Goal: Transaction & Acquisition: Purchase product/service

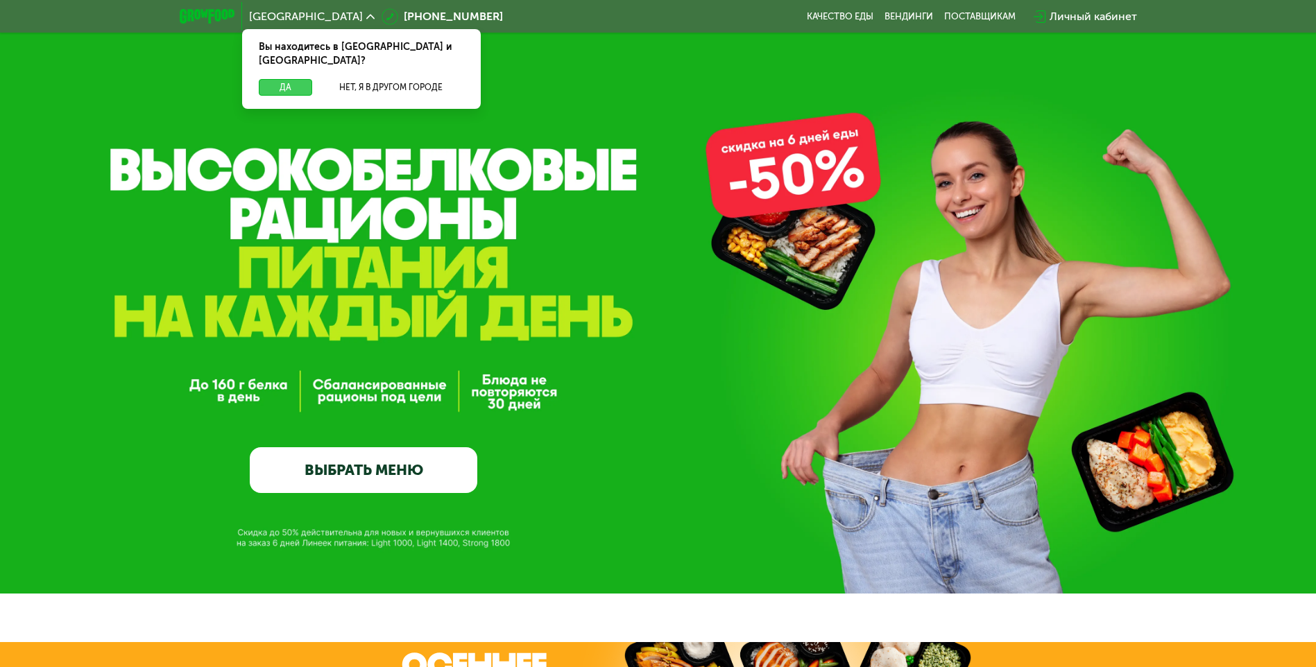
click at [275, 79] on button "Да" at bounding box center [285, 87] width 53 height 17
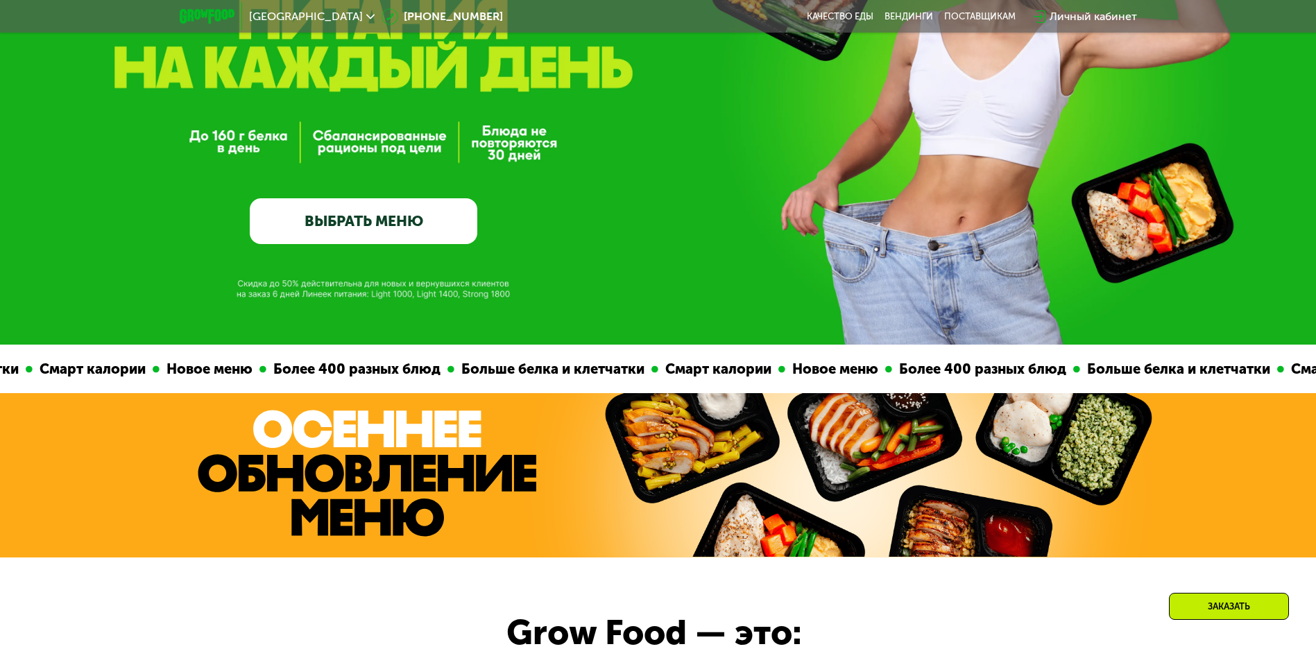
scroll to position [277, 0]
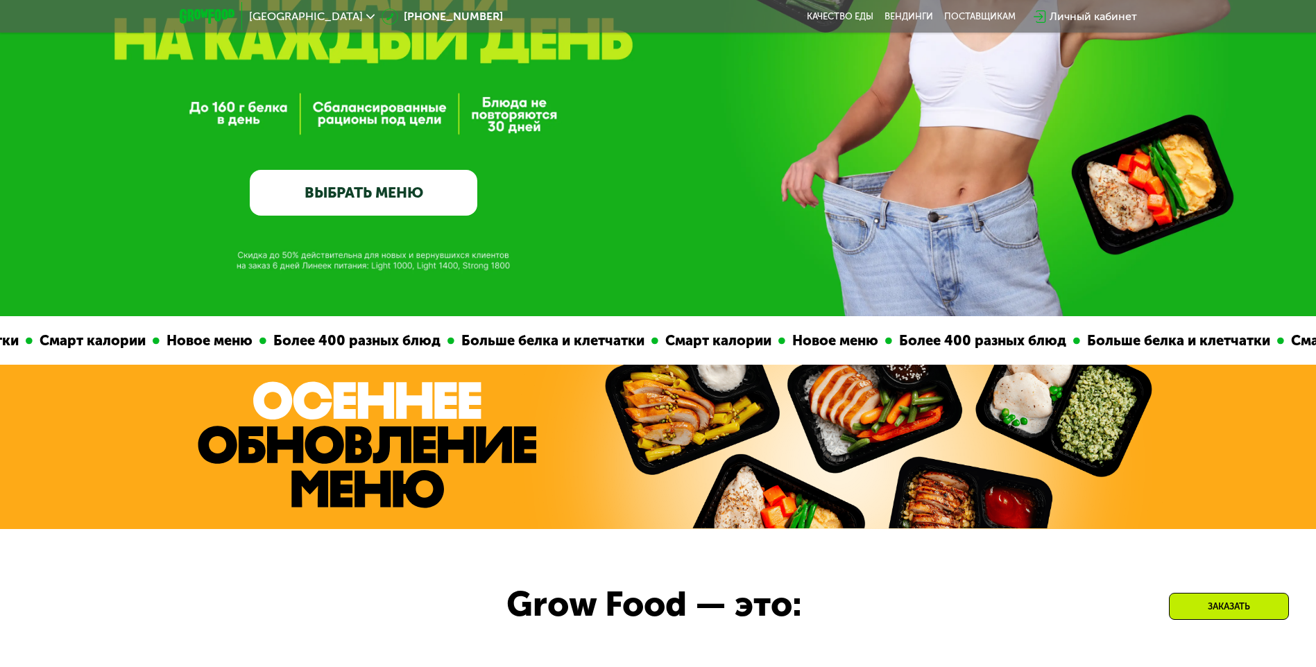
click at [354, 191] on link "ВЫБРАТЬ МЕНЮ" at bounding box center [364, 193] width 228 height 46
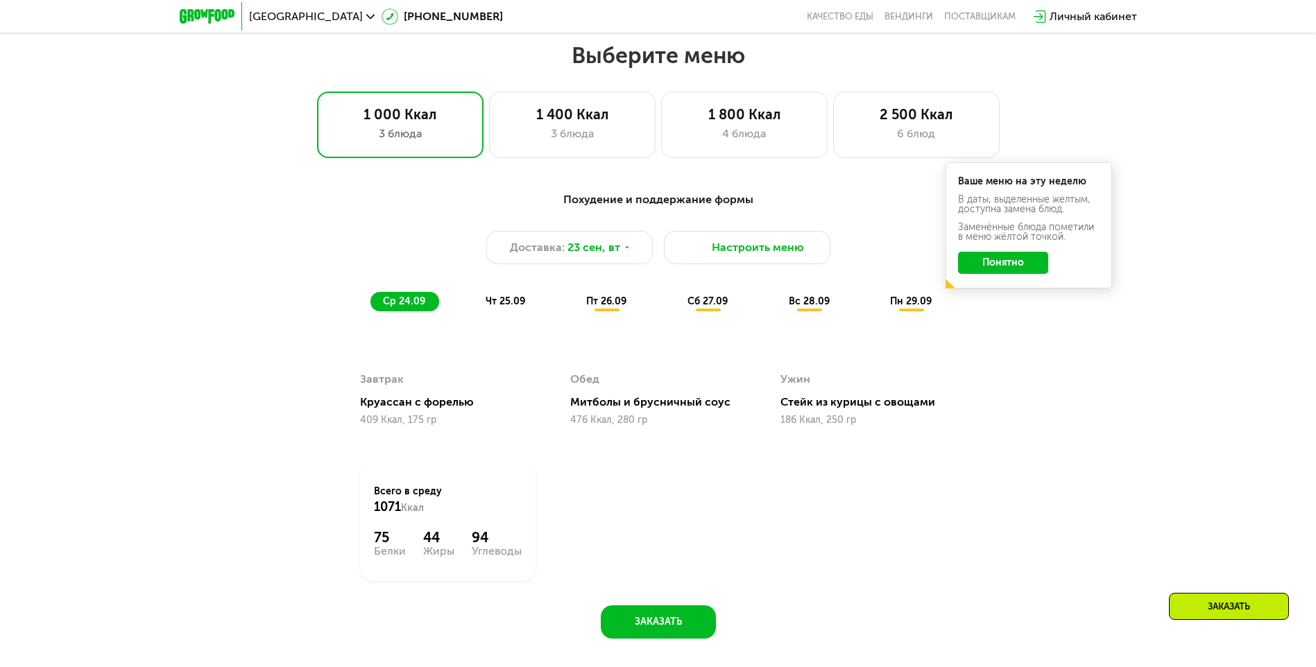
scroll to position [1145, 0]
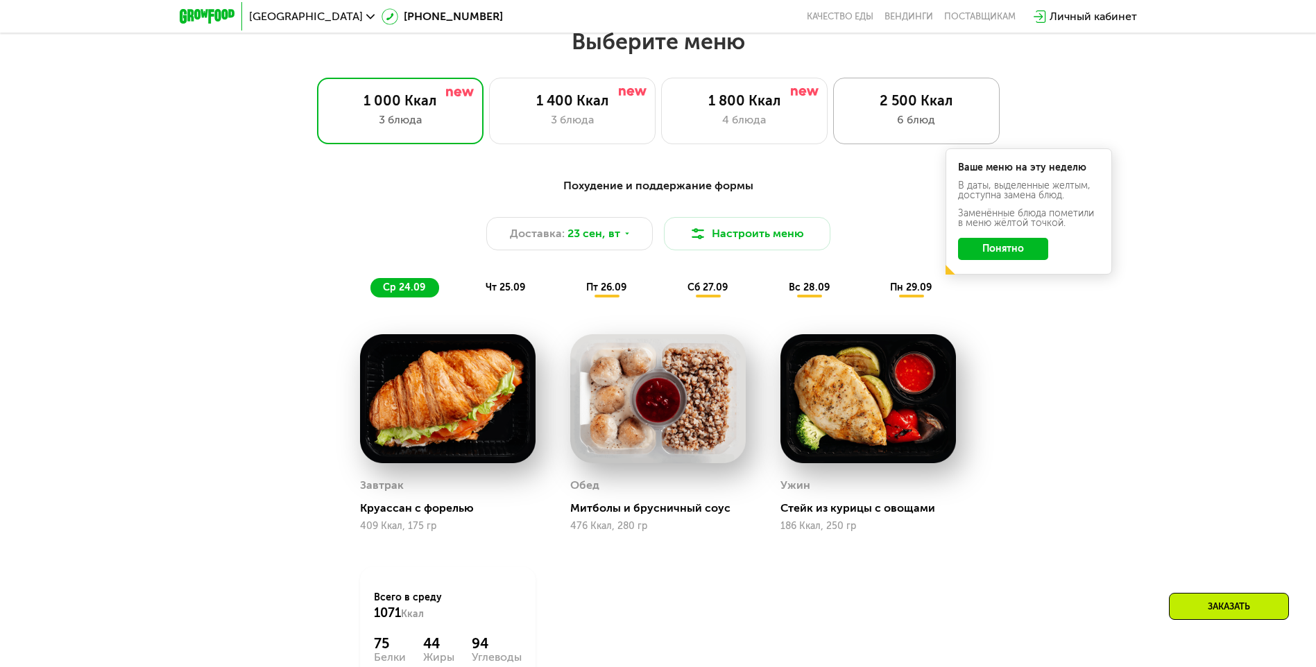
click at [922, 128] on div "6 блюд" at bounding box center [916, 120] width 137 height 17
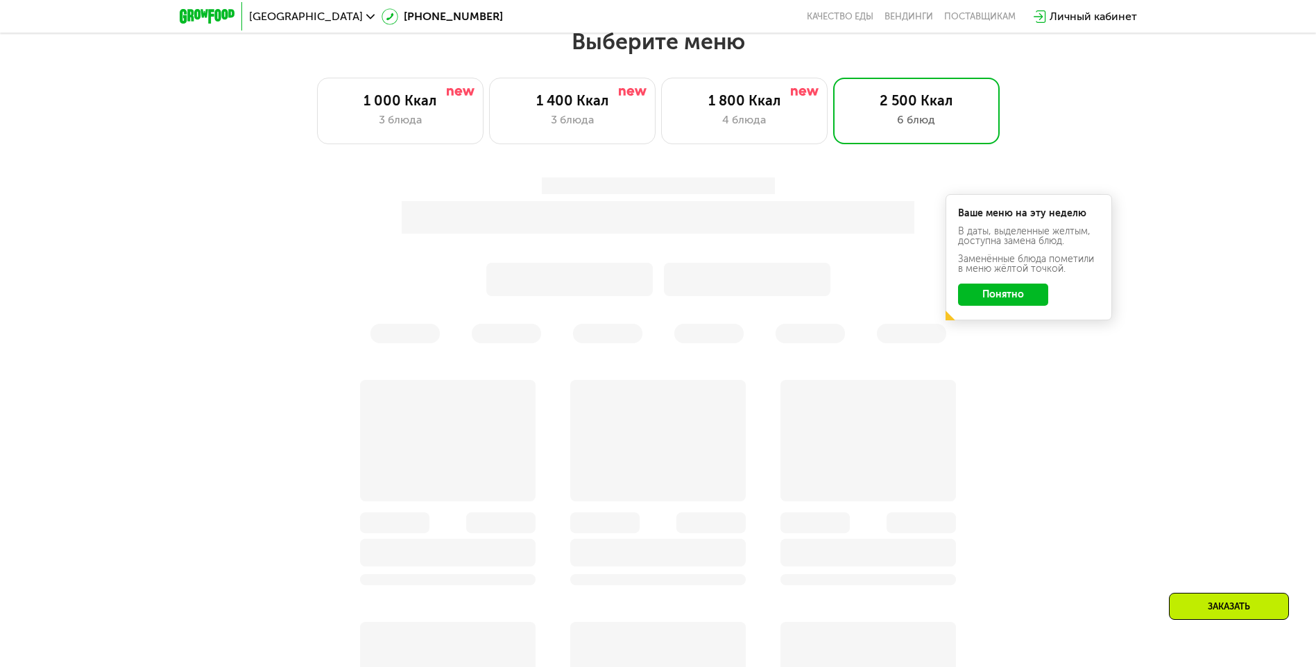
click at [1013, 297] on button "Понятно" at bounding box center [1003, 295] width 90 height 22
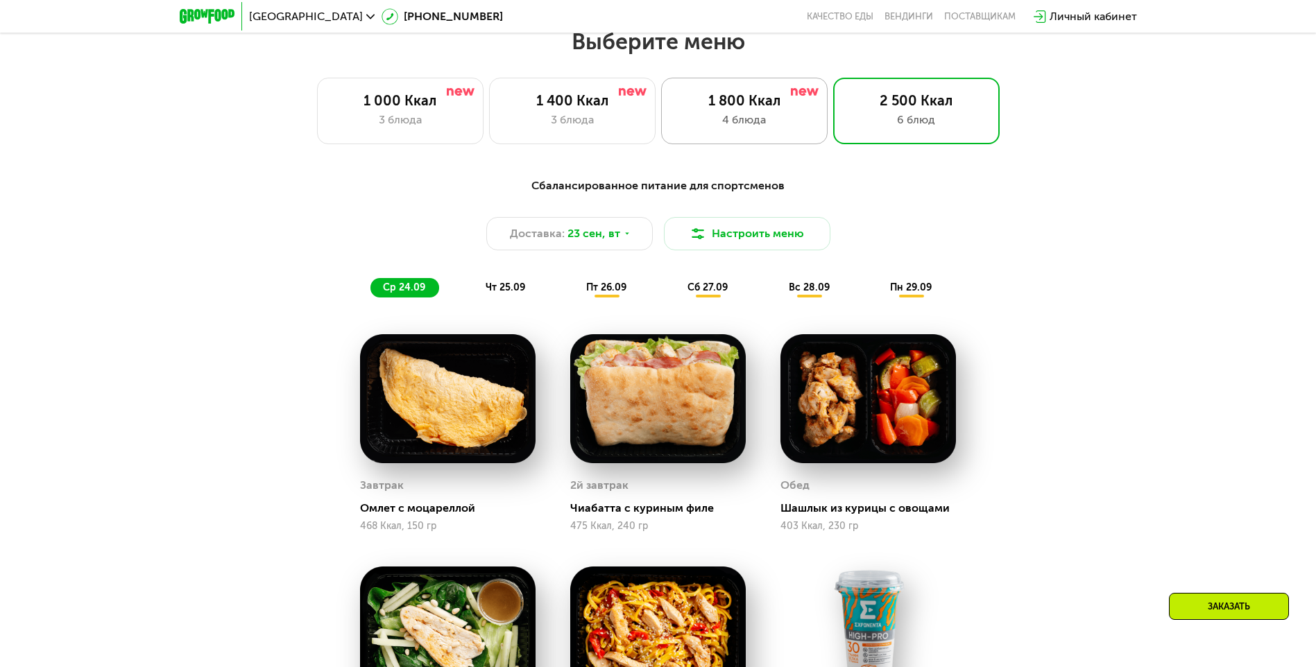
click at [764, 128] on div "4 блюда" at bounding box center [744, 120] width 137 height 17
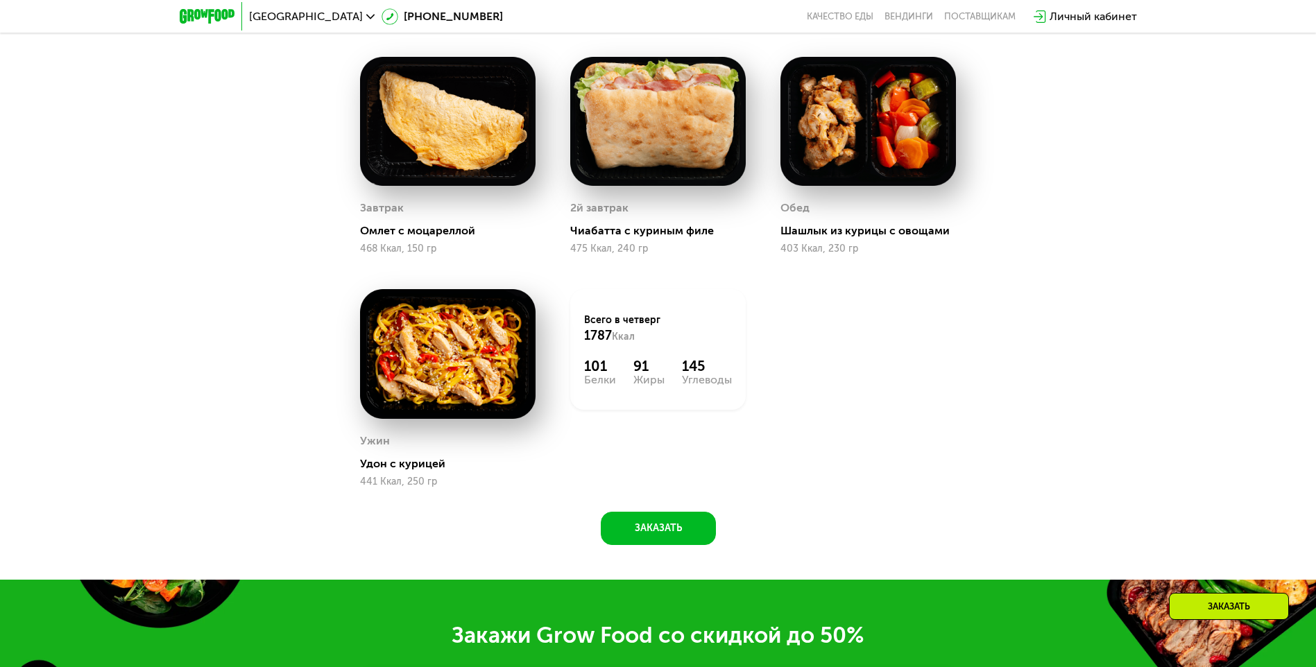
scroll to position [868, 0]
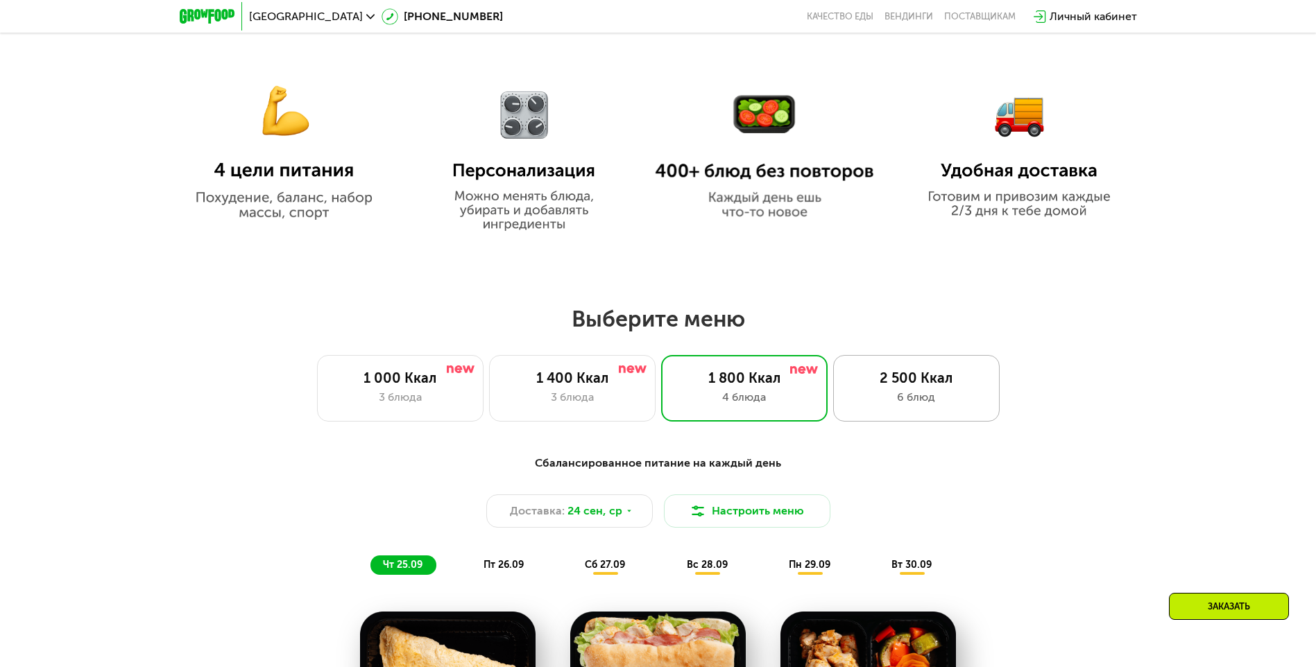
click at [912, 404] on div "6 блюд" at bounding box center [916, 397] width 137 height 17
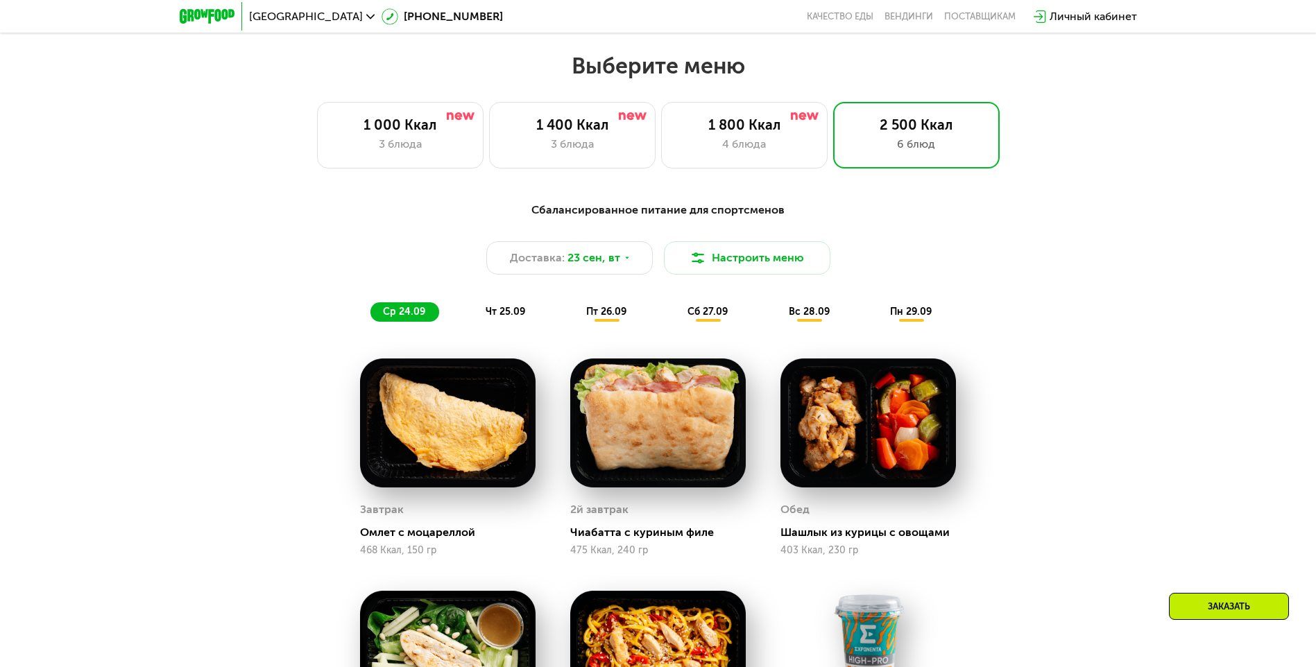
scroll to position [1145, 0]
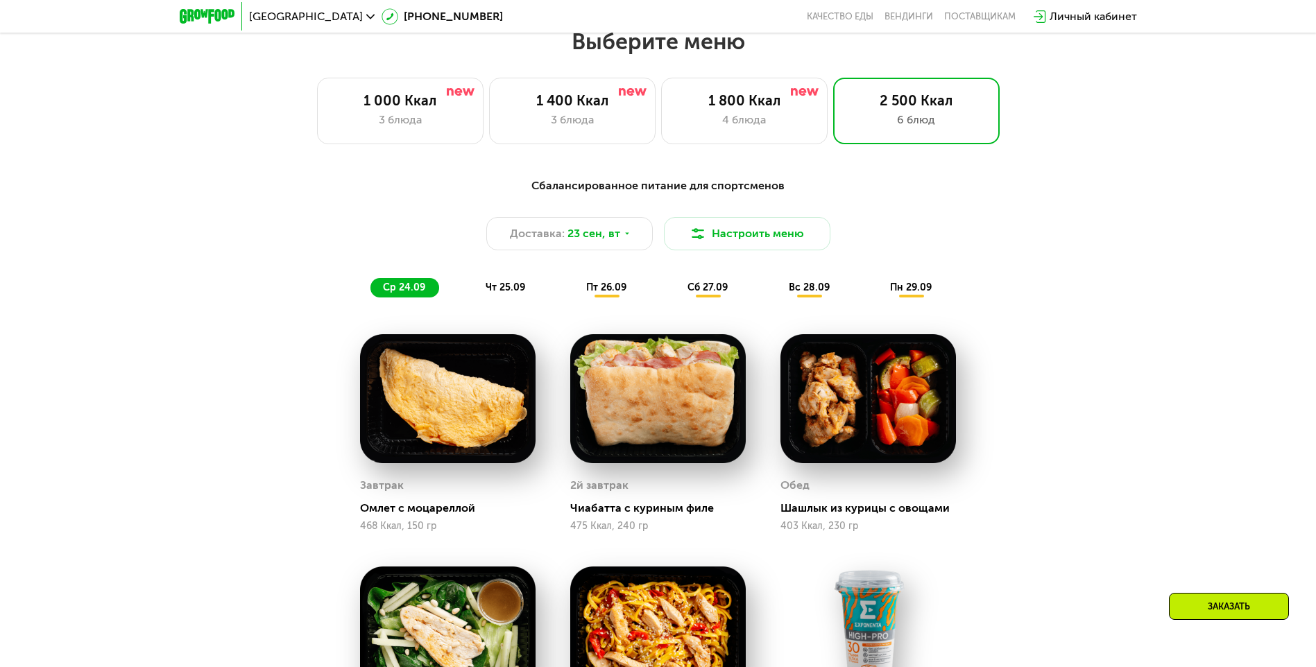
click at [503, 292] on span "чт 25.09" at bounding box center [506, 288] width 40 height 12
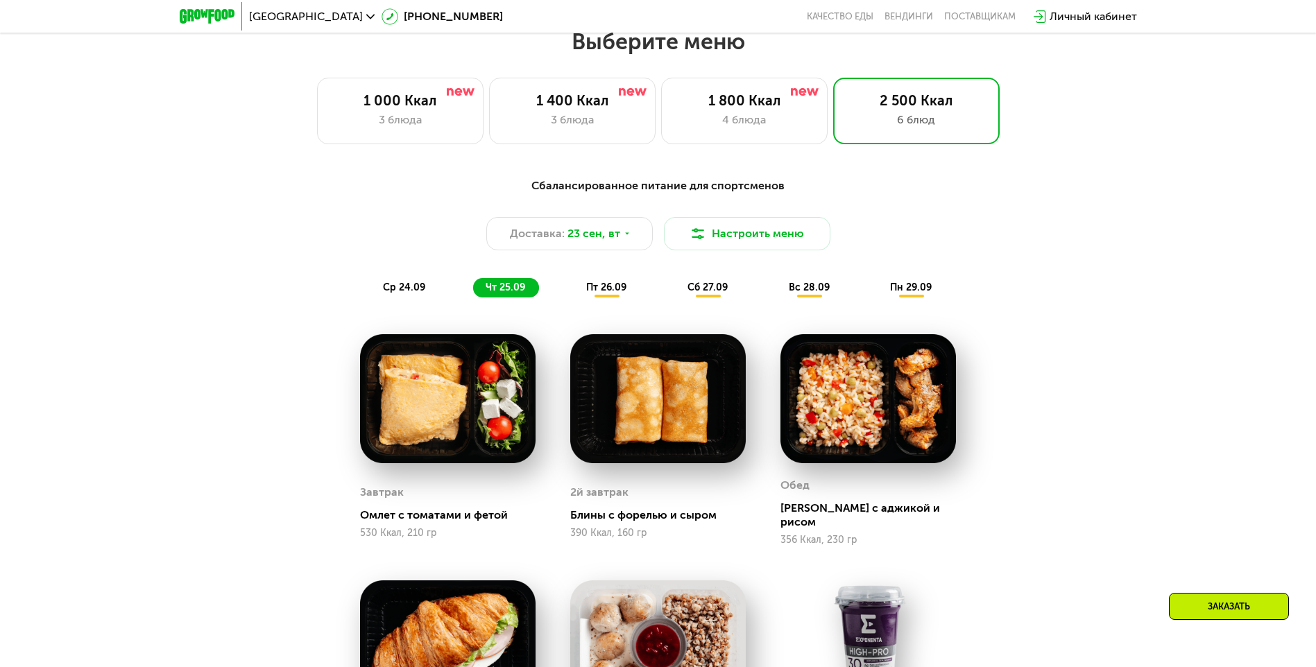
scroll to position [1076, 0]
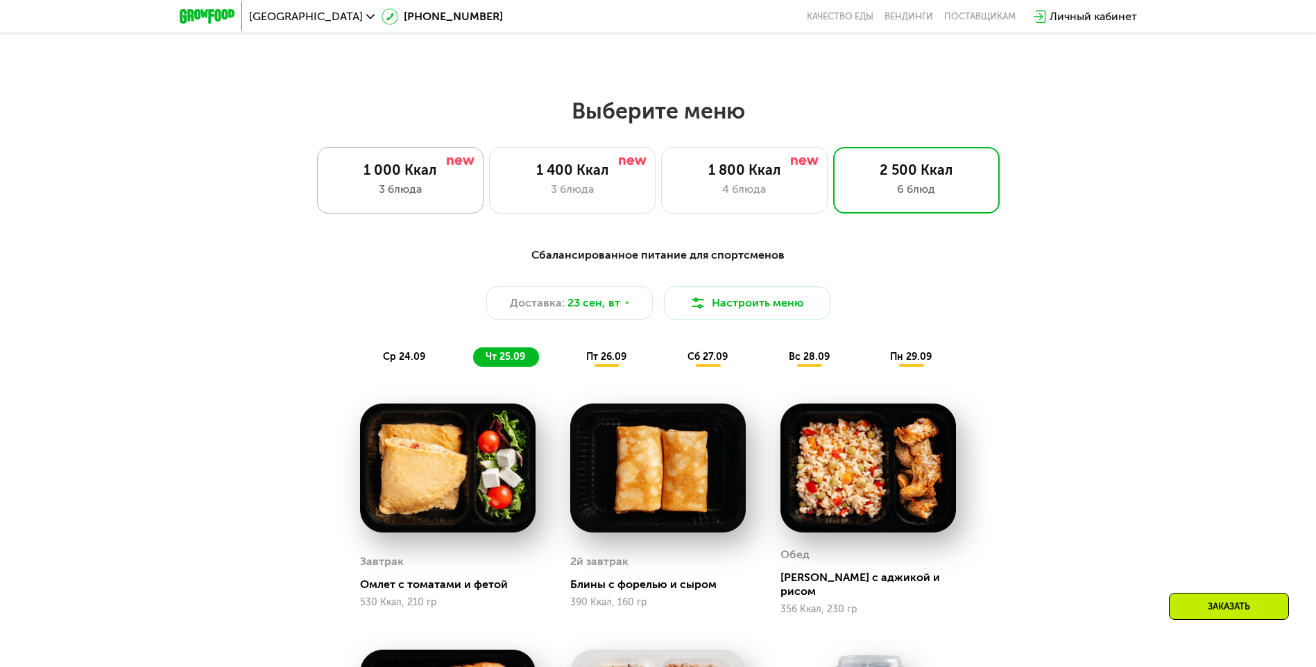
click at [422, 194] on div "3 блюда" at bounding box center [400, 189] width 137 height 17
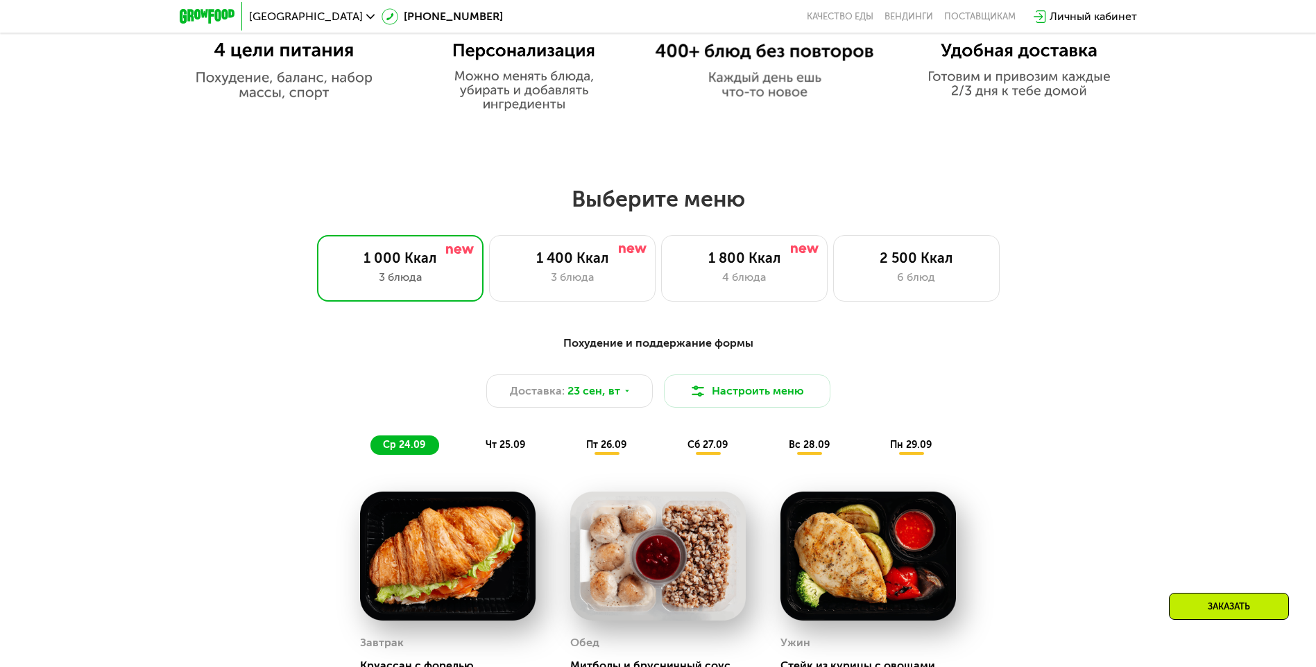
scroll to position [1007, 0]
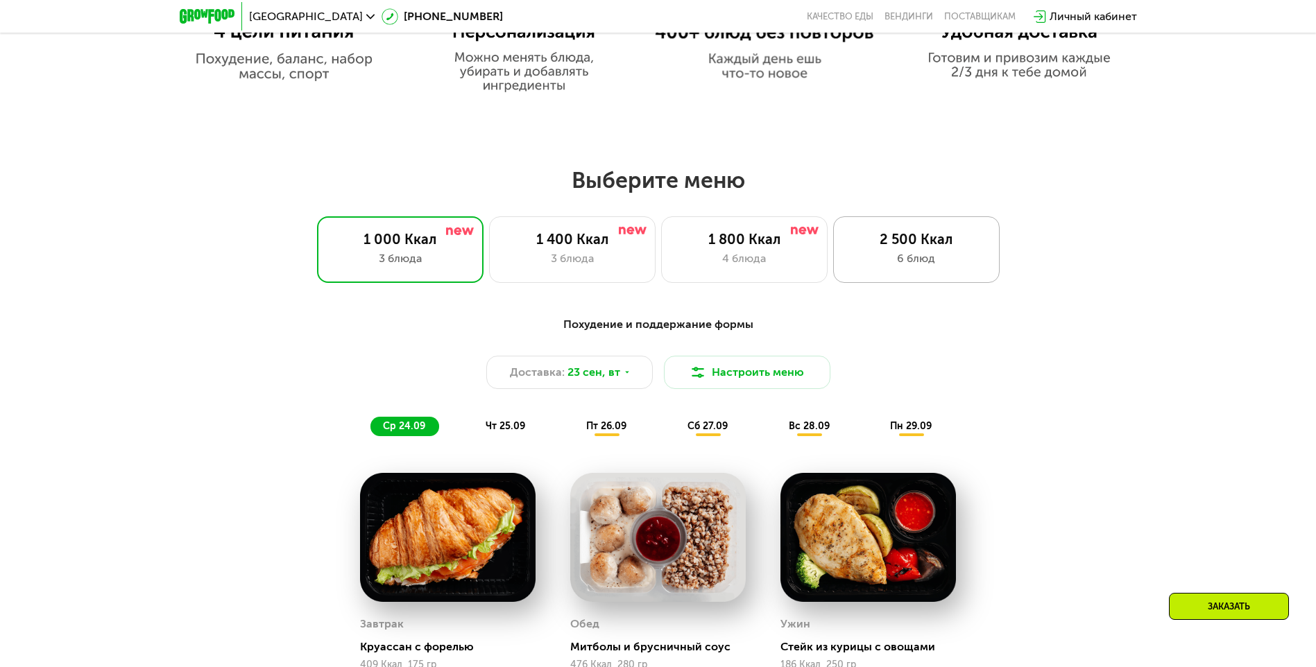
click at [875, 254] on div "2 500 Ккал 6 блюд" at bounding box center [916, 249] width 166 height 67
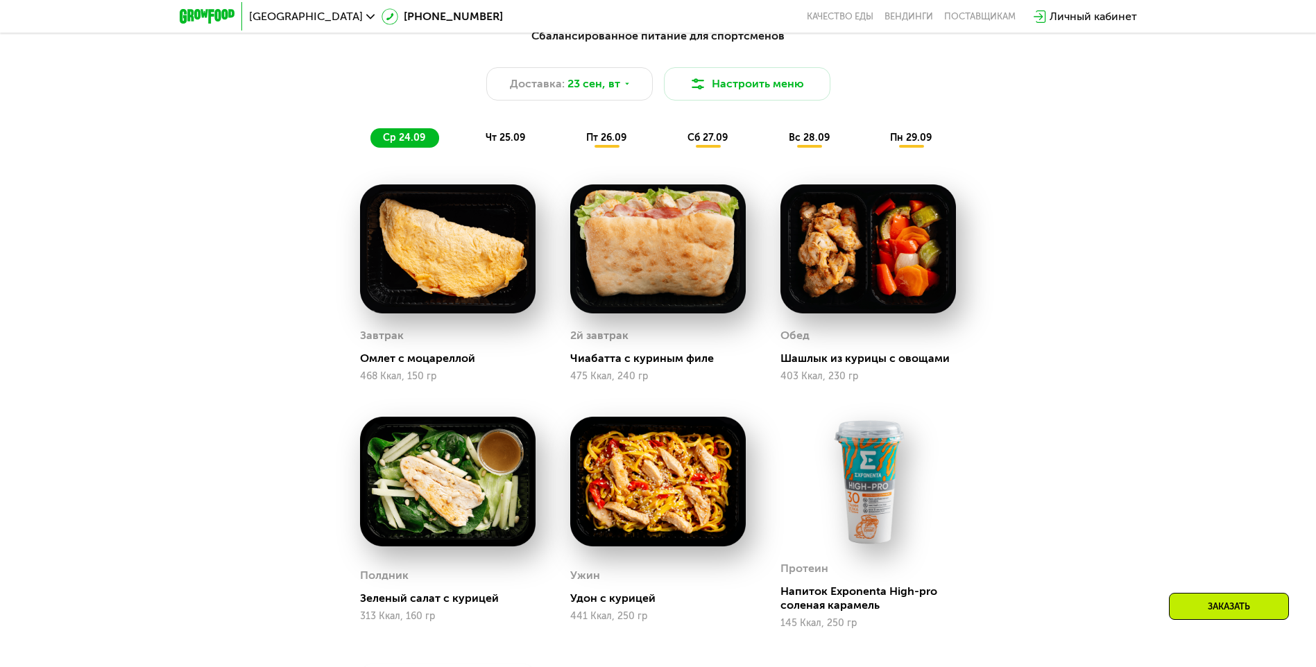
scroll to position [1215, 0]
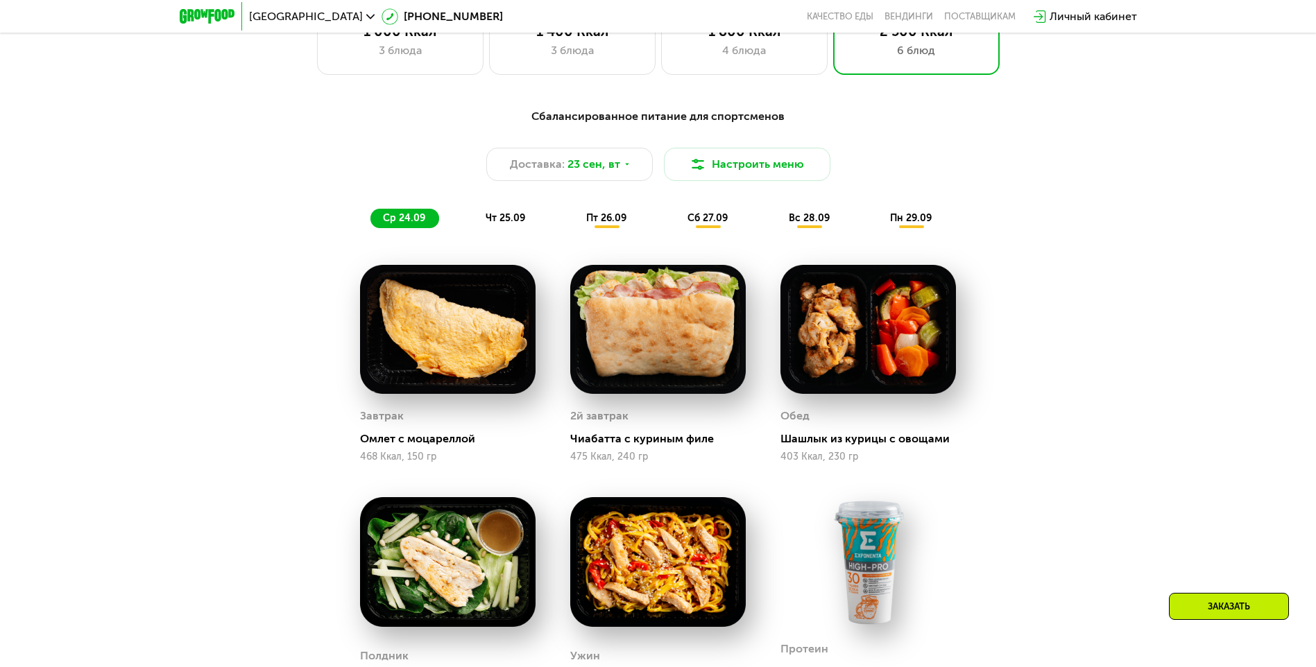
click at [601, 223] on span "пт 26.09" at bounding box center [606, 218] width 40 height 12
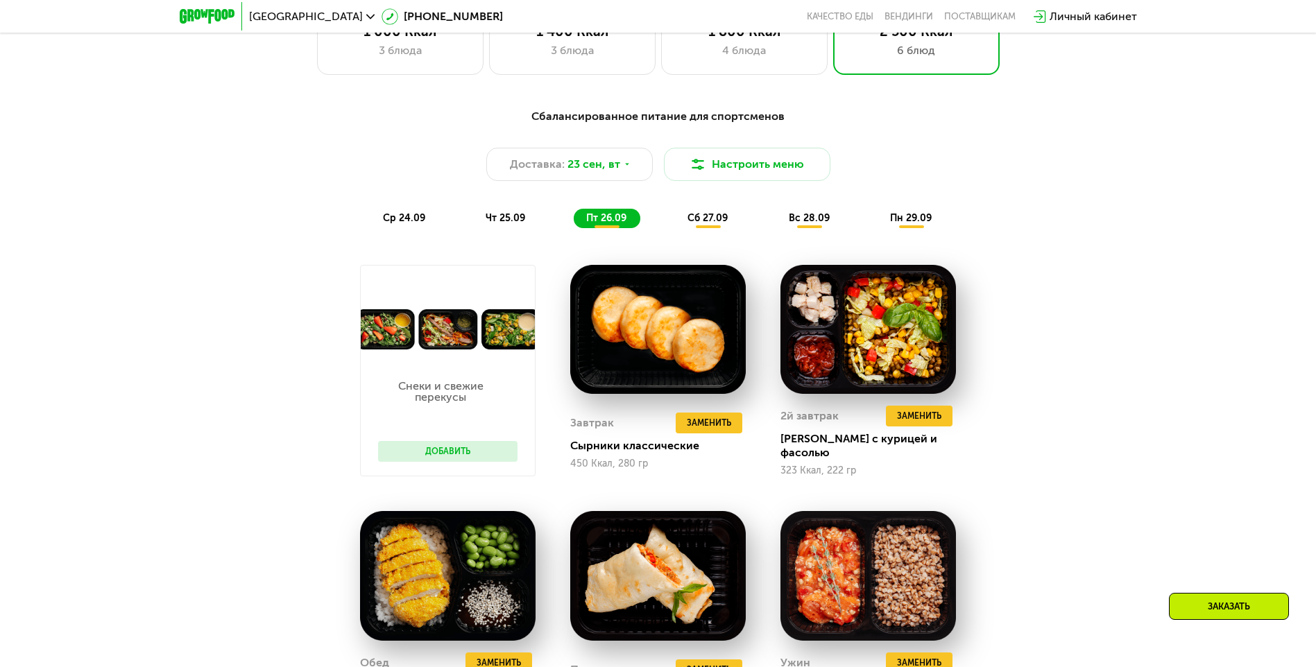
click at [716, 216] on span "сб 27.09" at bounding box center [707, 218] width 40 height 12
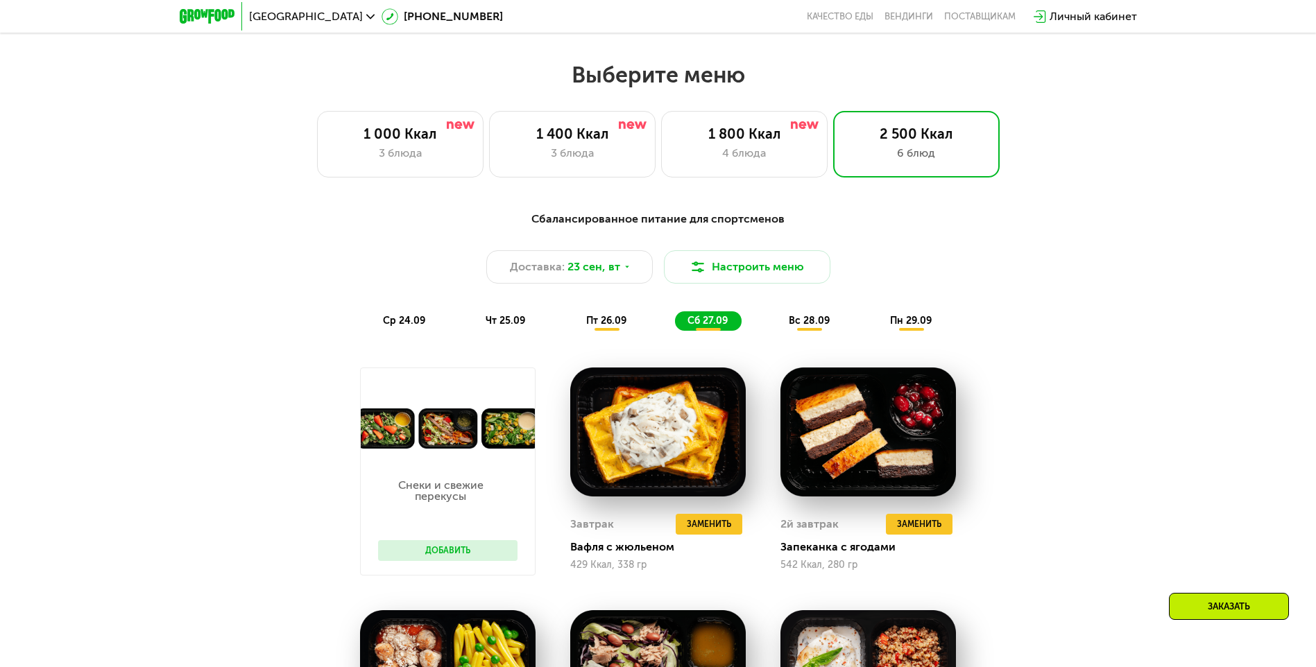
scroll to position [937, 0]
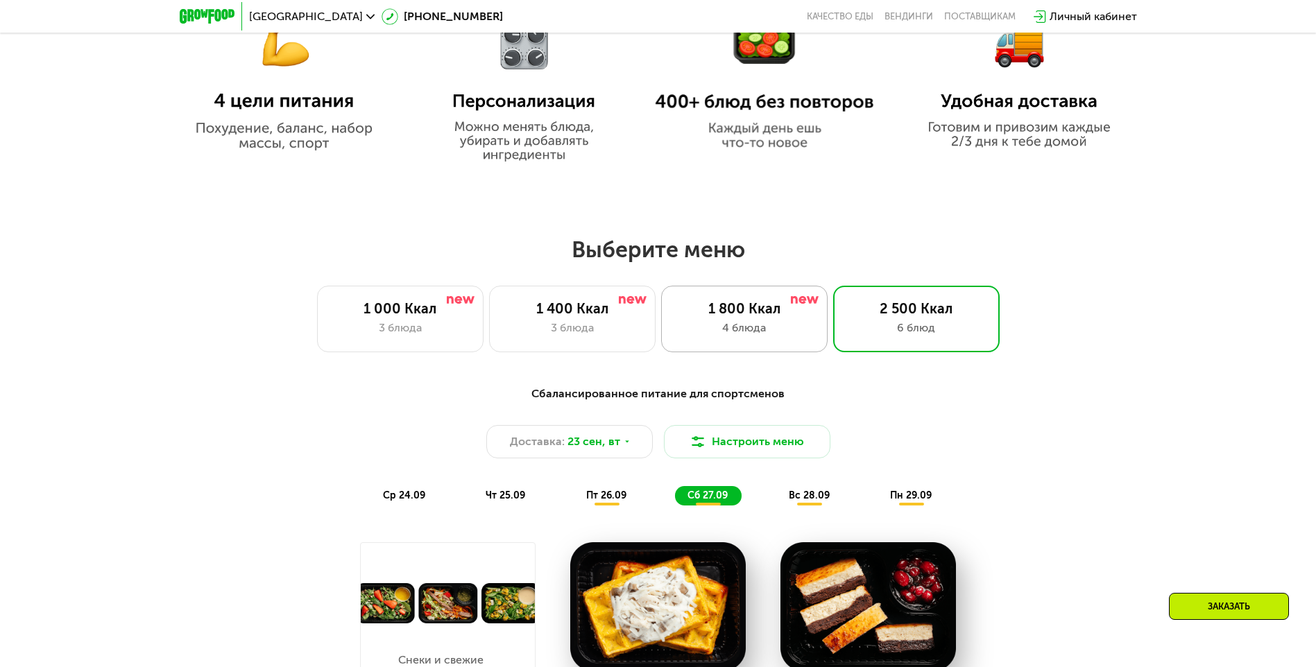
click at [714, 327] on div "4 блюда" at bounding box center [744, 328] width 137 height 17
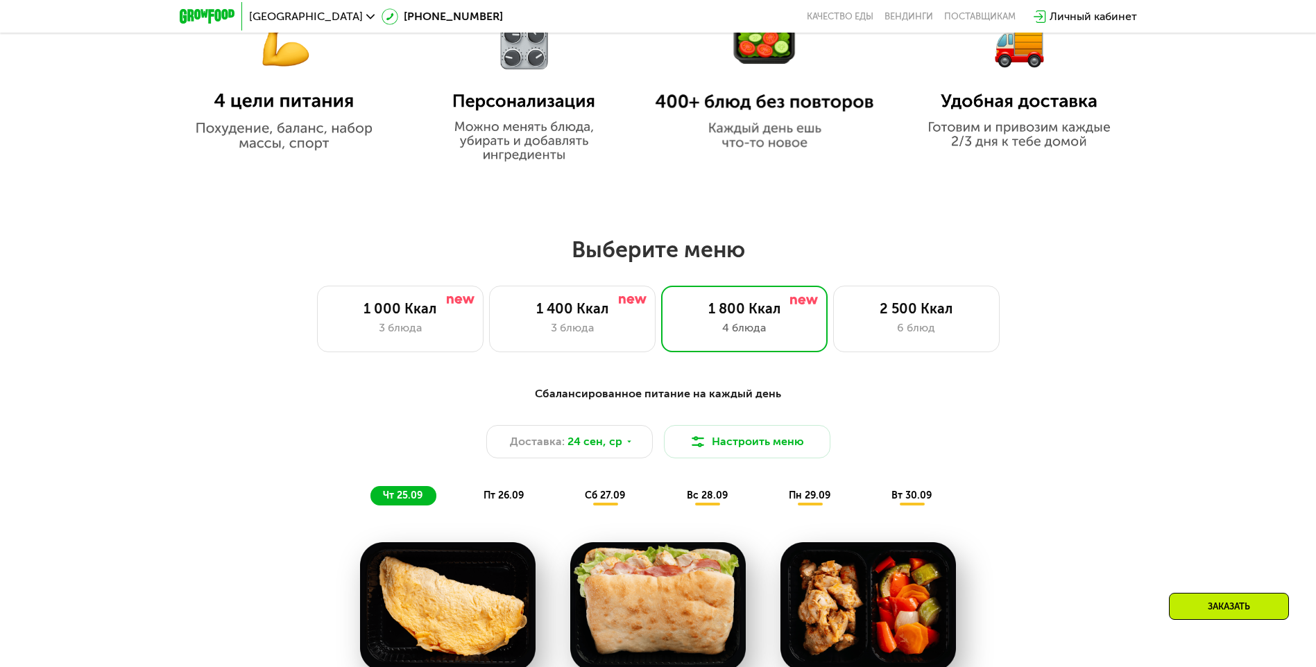
click at [936, 496] on div "вт 30.09" at bounding box center [912, 495] width 67 height 19
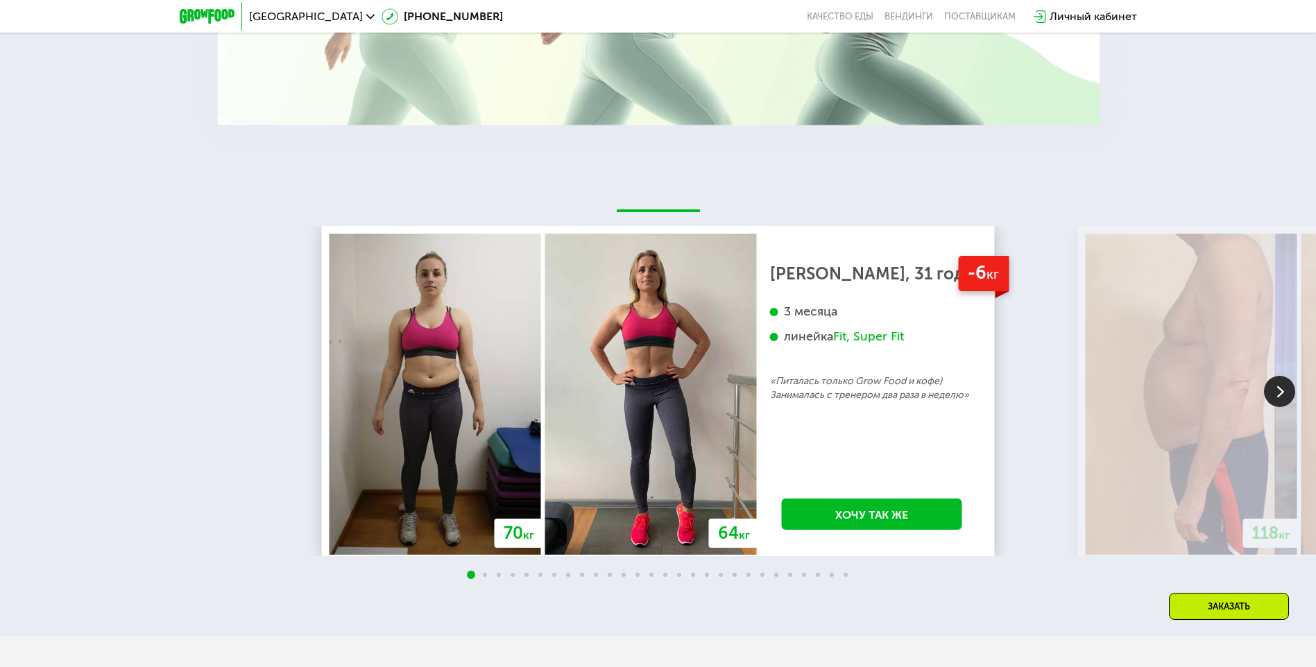
scroll to position [3330, 0]
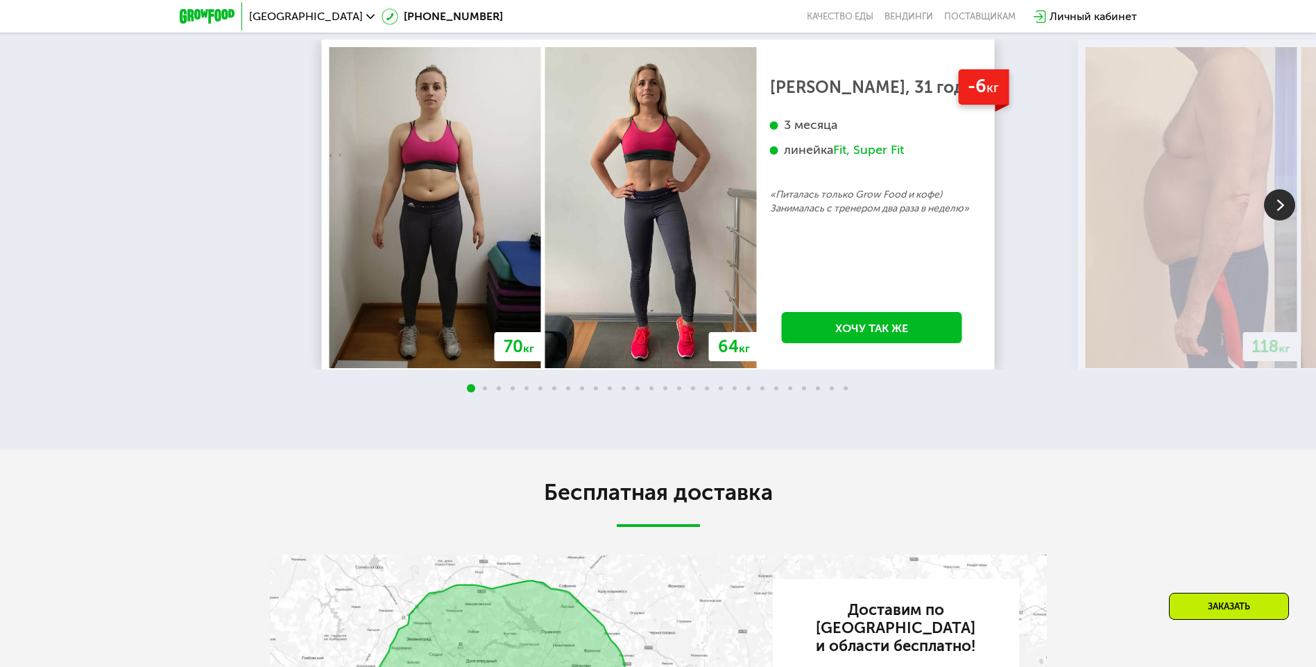
click at [1290, 212] on img at bounding box center [1279, 204] width 31 height 31
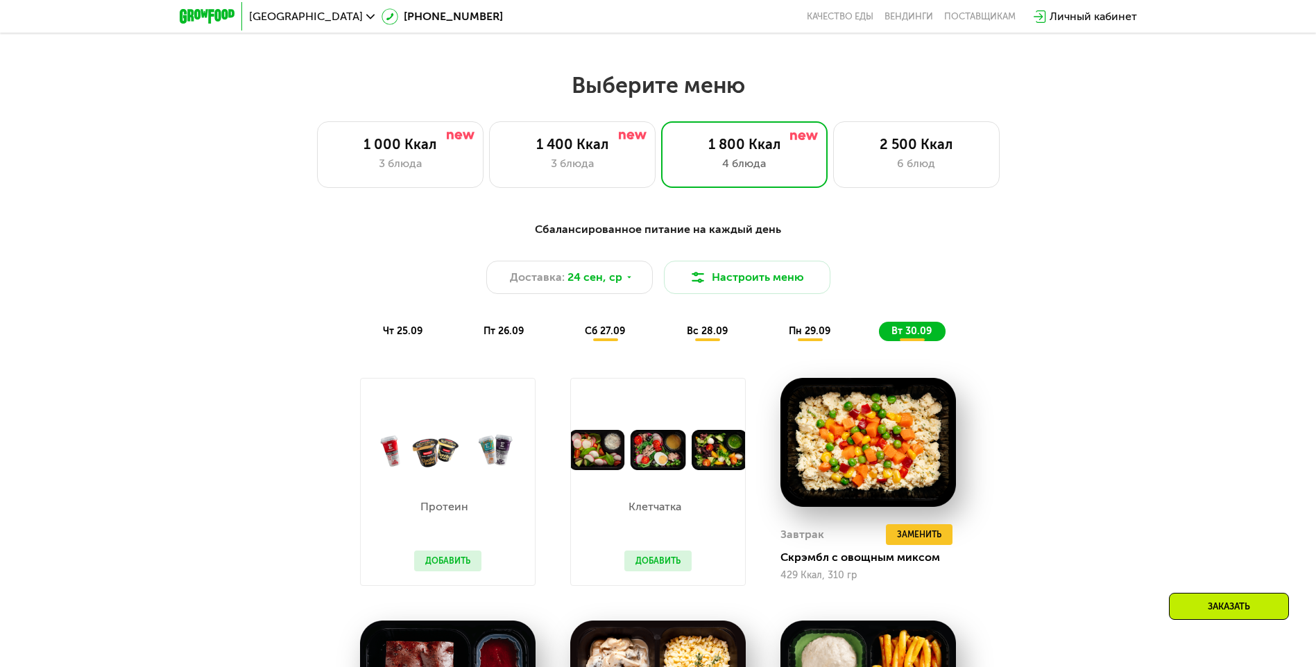
scroll to position [971, 0]
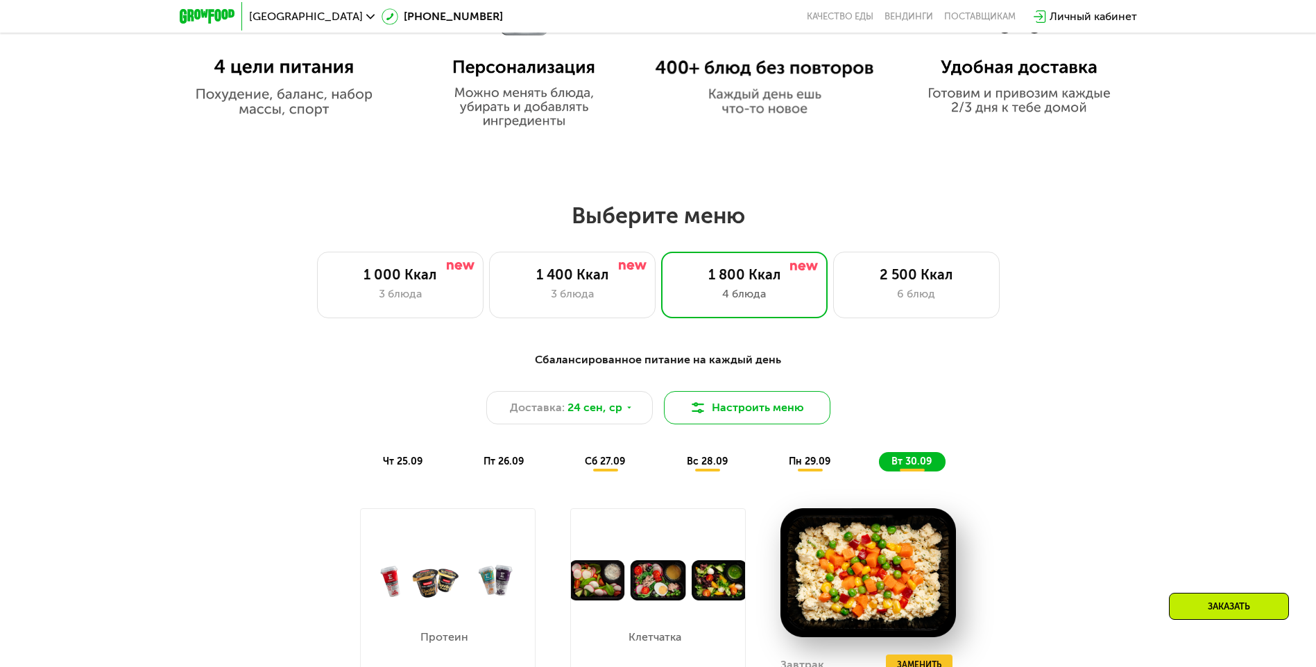
click at [766, 416] on button "Настроить меню" at bounding box center [747, 407] width 166 height 33
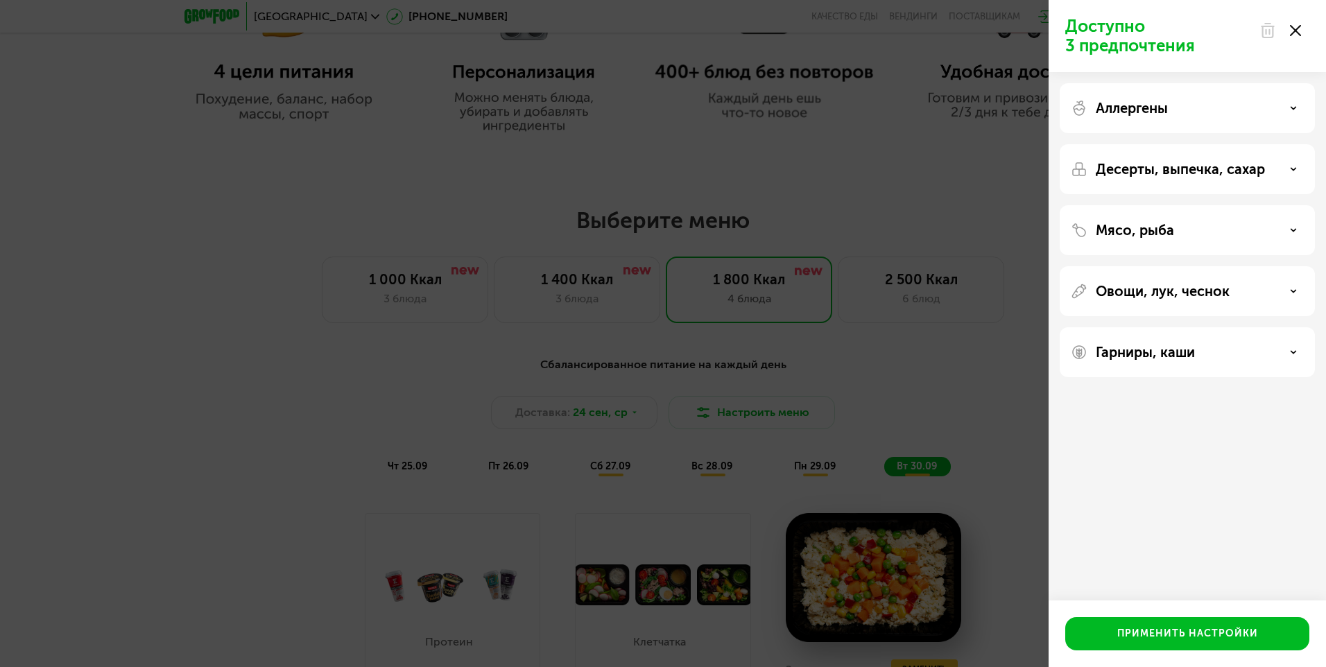
click at [973, 190] on div "Доступно 3 предпочтения Аллергены Десерты, выпечка, сахар Мясо, рыба Овощи, лук…" at bounding box center [663, 333] width 1326 height 667
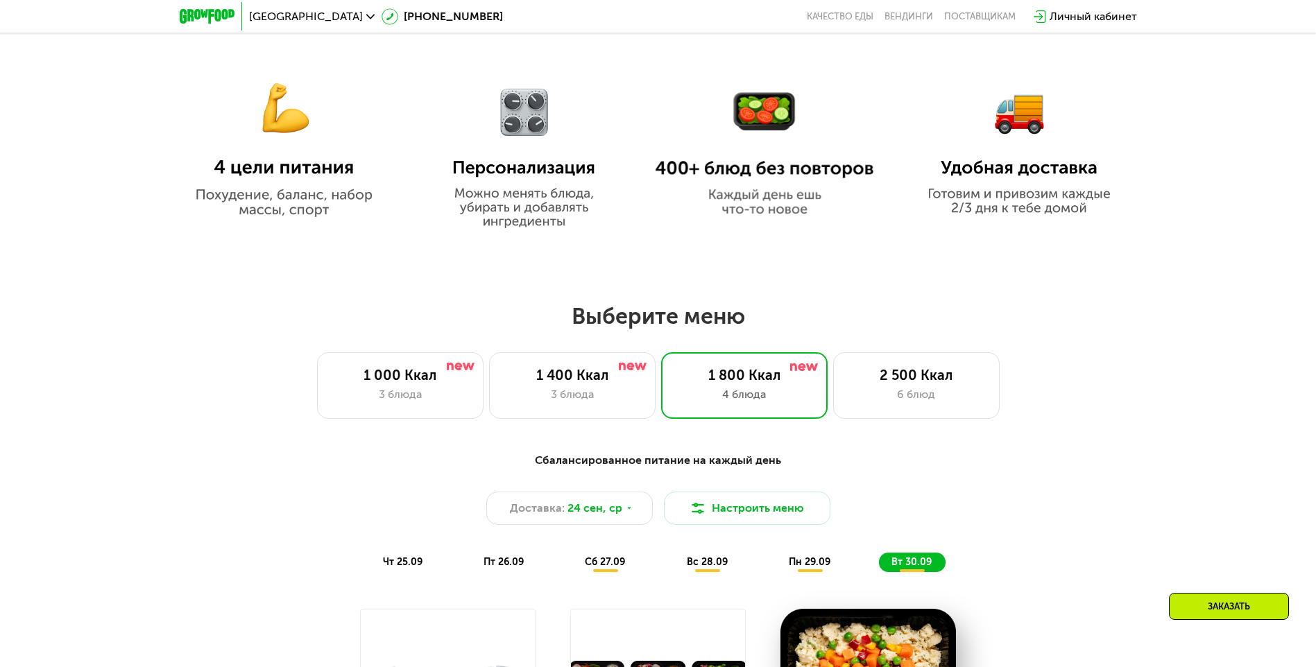
scroll to position [763, 0]
